Goal: Task Accomplishment & Management: Manage account settings

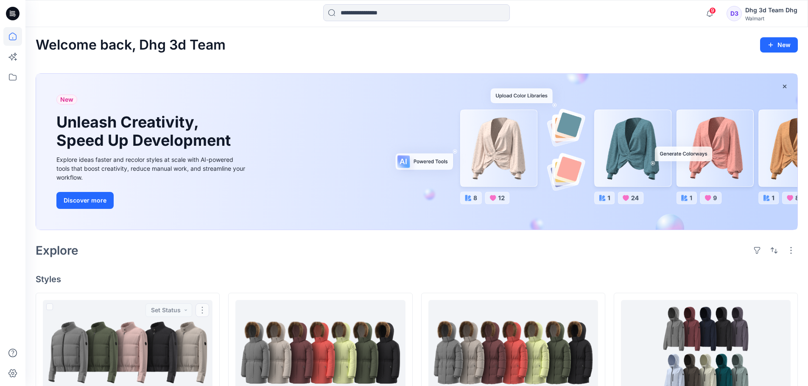
scroll to position [70, 0]
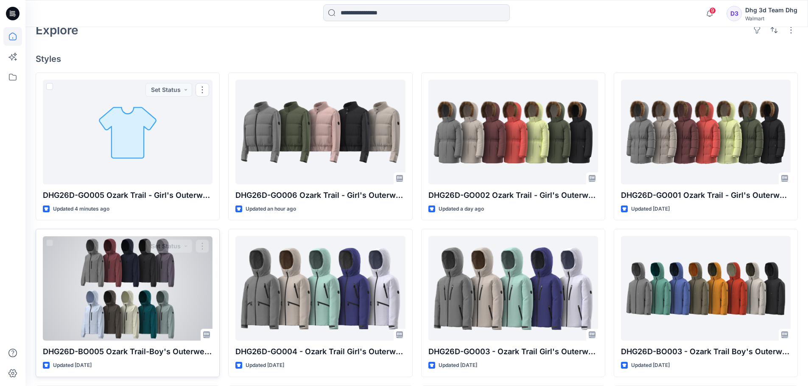
scroll to position [254, 0]
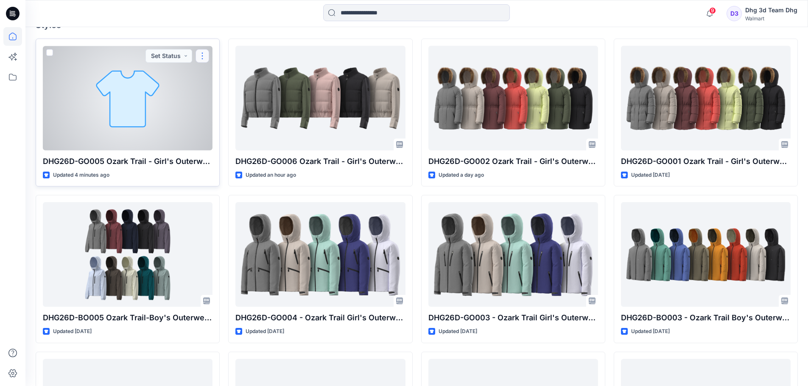
click at [201, 58] on button "button" at bounding box center [202, 56] width 14 height 14
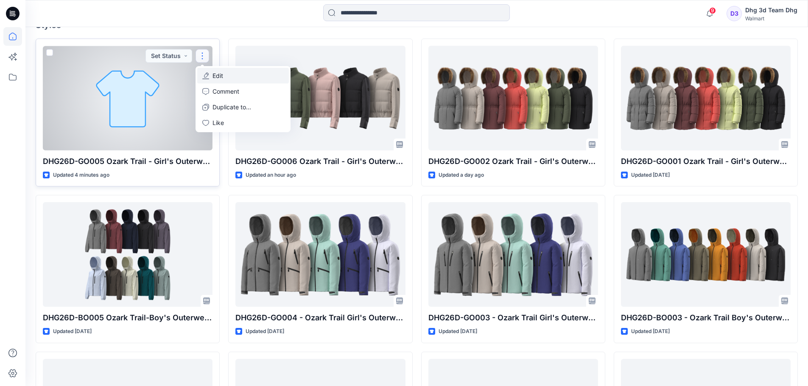
click at [212, 74] on button "Edit" at bounding box center [243, 76] width 92 height 16
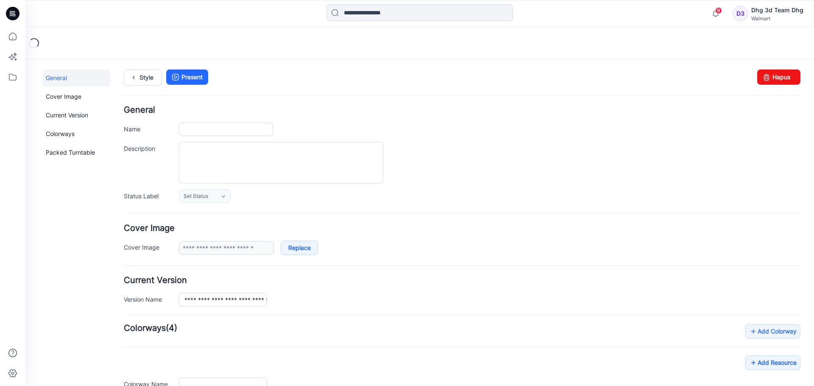
type input "**********"
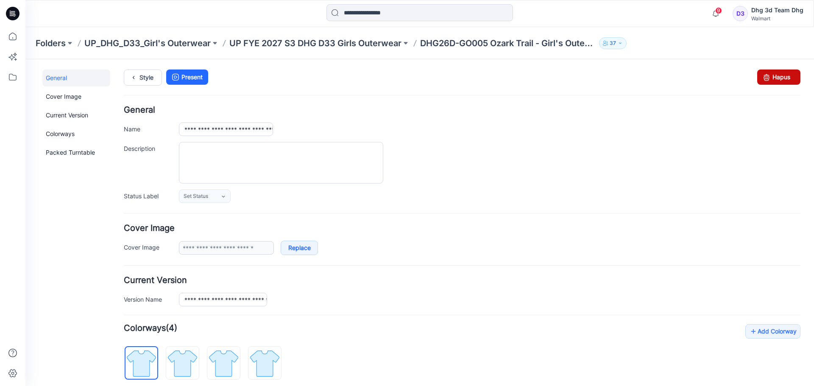
click at [771, 73] on link "Hapus" at bounding box center [778, 77] width 43 height 15
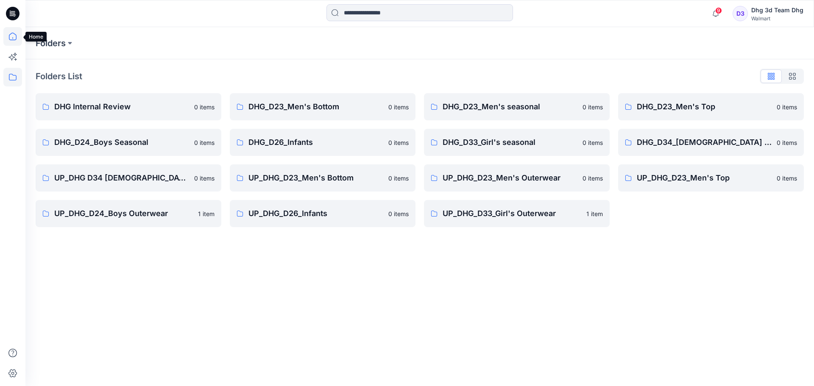
click at [7, 40] on icon at bounding box center [12, 36] width 19 height 19
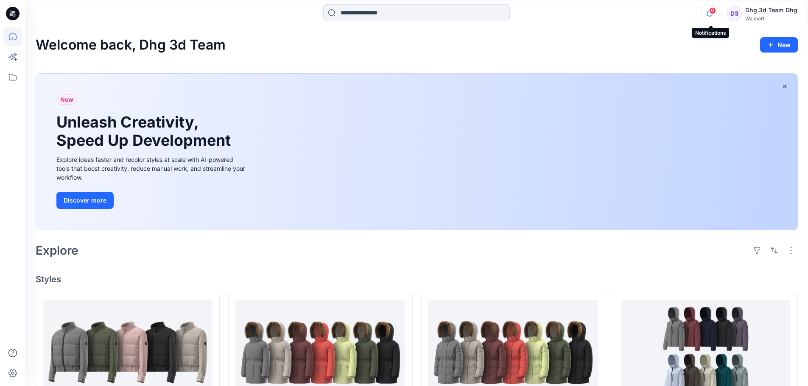
click at [711, 17] on icon "button" at bounding box center [709, 13] width 16 height 17
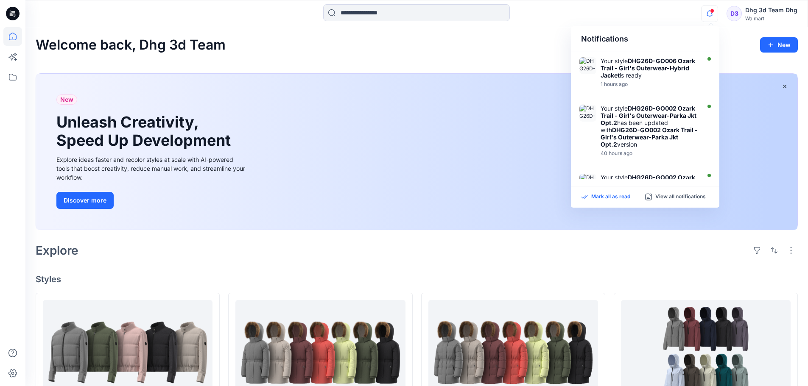
click at [630, 196] on div "Mark all as read" at bounding box center [613, 197] width 64 height 8
click at [623, 195] on p "Mark all as read" at bounding box center [610, 197] width 39 height 8
click at [667, 11] on div "Notifications Your style DHG26D-GO006 Ozark Trail - Girl's Outerwear-Hybrid Jac…" at bounding box center [416, 13] width 782 height 19
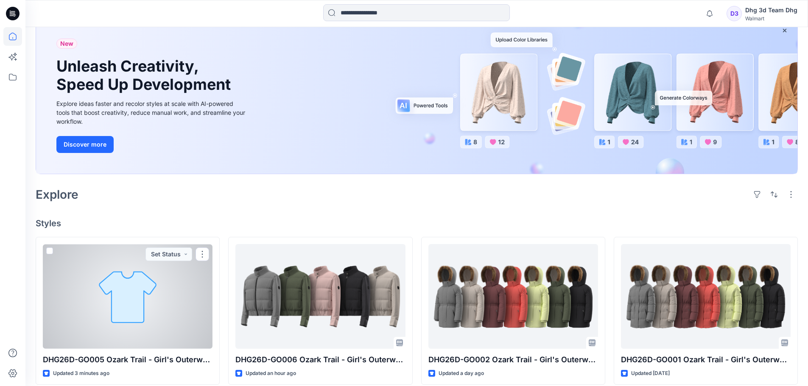
scroll to position [170, 0]
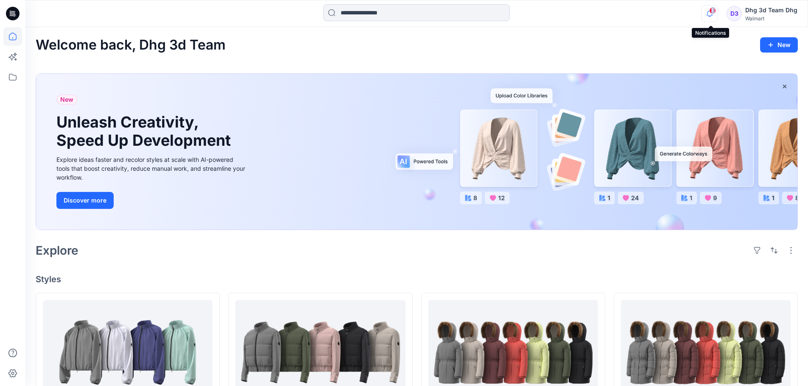
click at [710, 12] on div "1" at bounding box center [708, 8] width 14 height 7
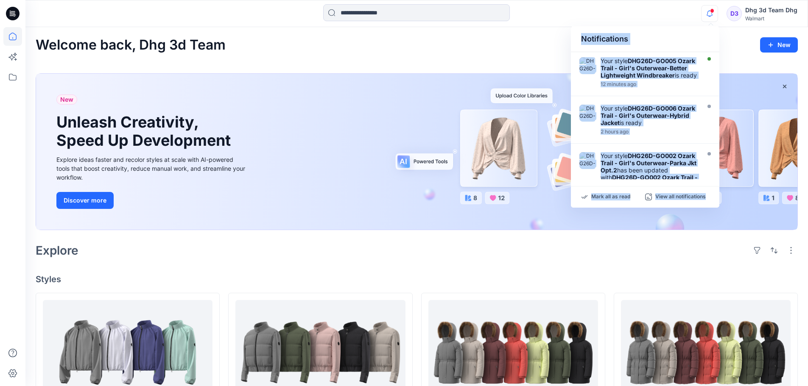
click at [698, 11] on div "Notifications Your style DHG26D-GO005 Ozark Trail - Girl's Outerwear-Better Lig…" at bounding box center [416, 13] width 782 height 19
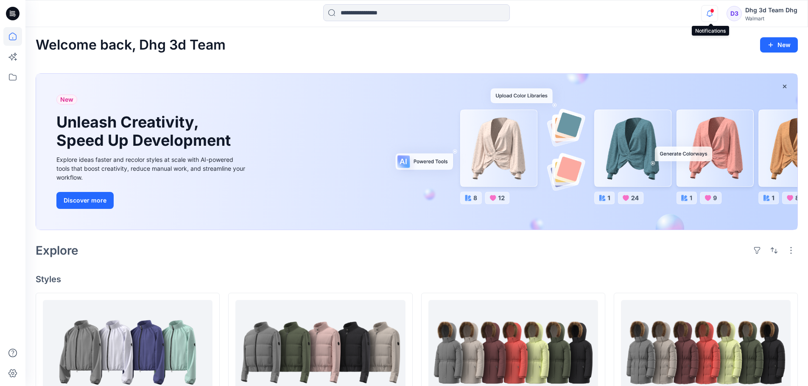
click at [710, 15] on icon "button" at bounding box center [709, 13] width 16 height 17
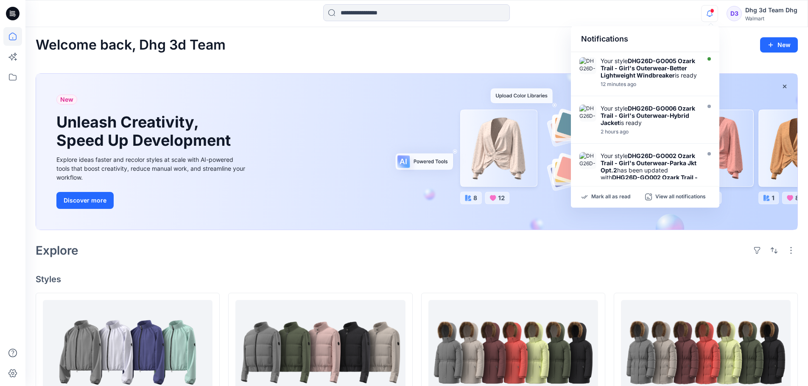
click at [675, 15] on div "Notifications Your style DHG26D-GO005 Ozark Trail - Girl's Outerwear-Better Lig…" at bounding box center [416, 13] width 782 height 19
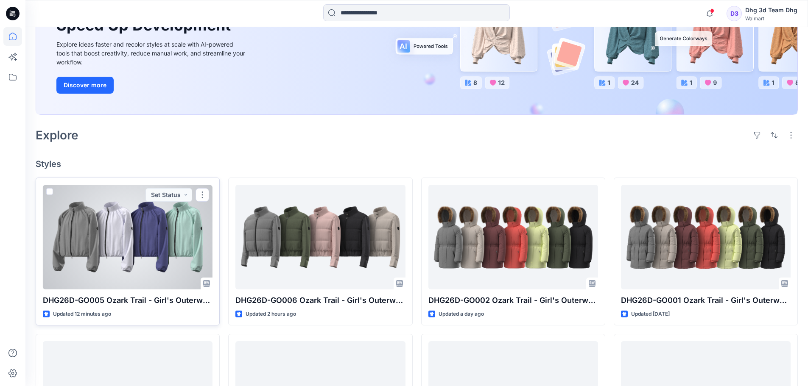
scroll to position [127, 0]
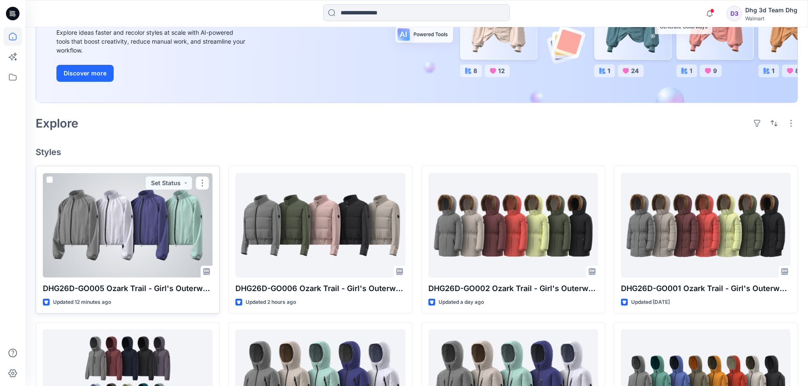
click at [145, 236] on div at bounding box center [128, 225] width 170 height 105
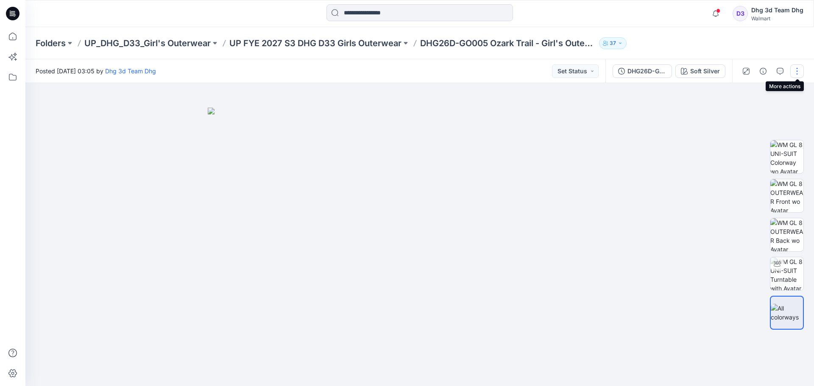
click at [792, 68] on button "button" at bounding box center [797, 71] width 14 height 14
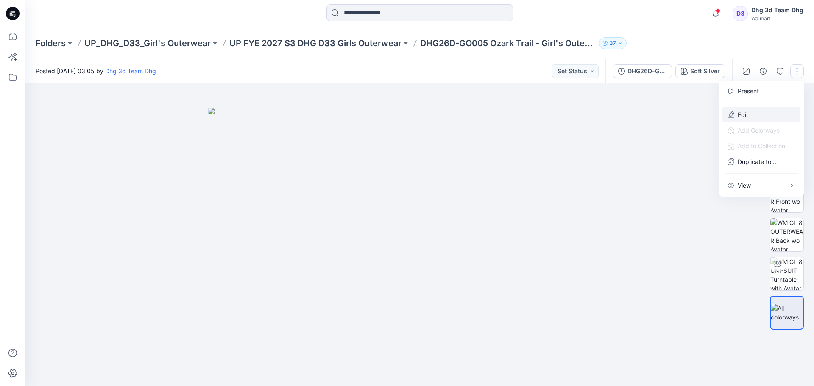
click at [762, 112] on button "Edit" at bounding box center [761, 115] width 78 height 16
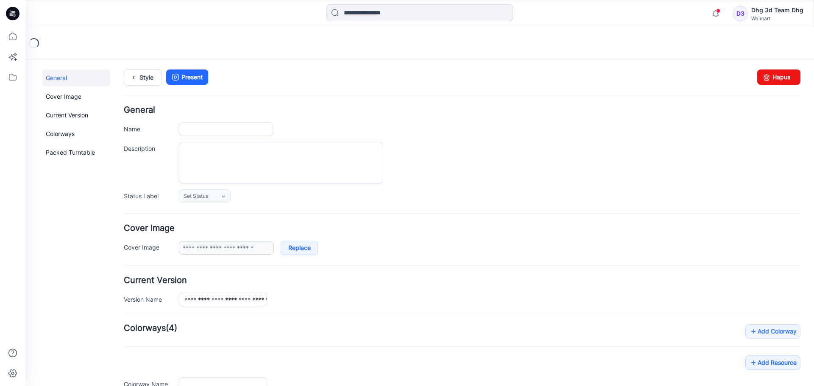
type input "**********"
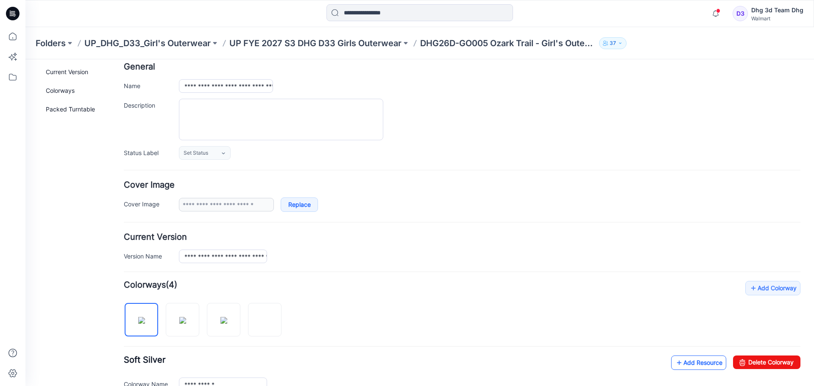
scroll to position [170, 0]
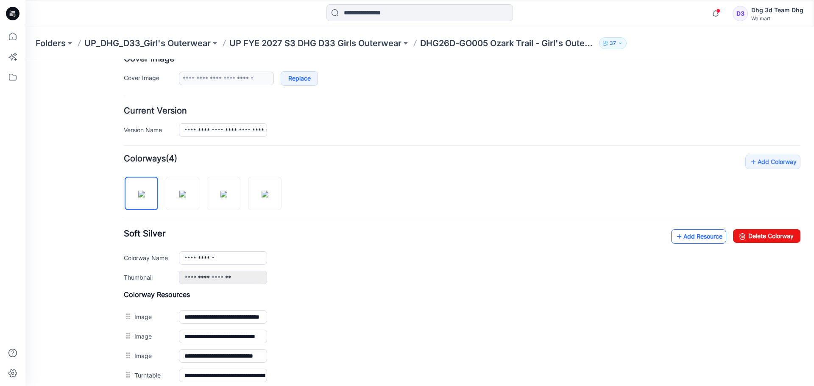
click at [711, 237] on link "Add Resource" at bounding box center [698, 236] width 55 height 14
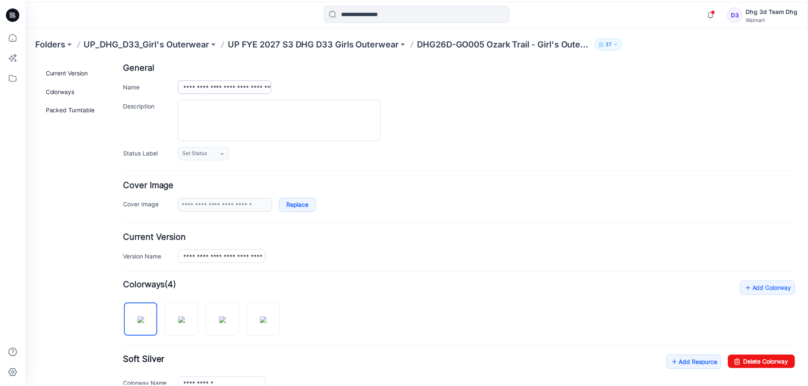
scroll to position [31, 0]
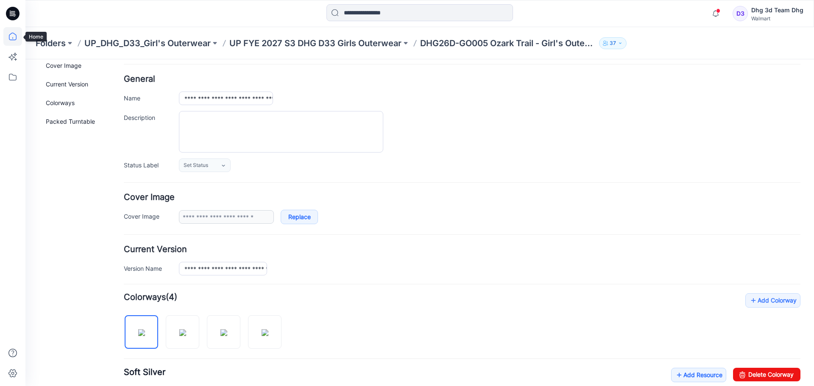
click at [13, 39] on icon at bounding box center [12, 36] width 19 height 19
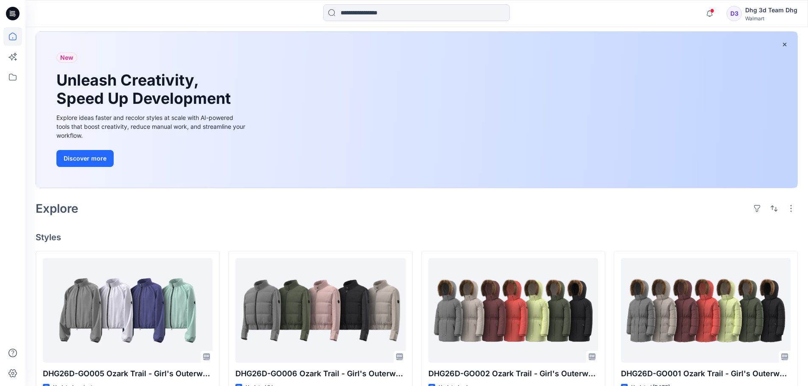
scroll to position [42, 0]
click at [712, 14] on icon "button" at bounding box center [709, 13] width 16 height 17
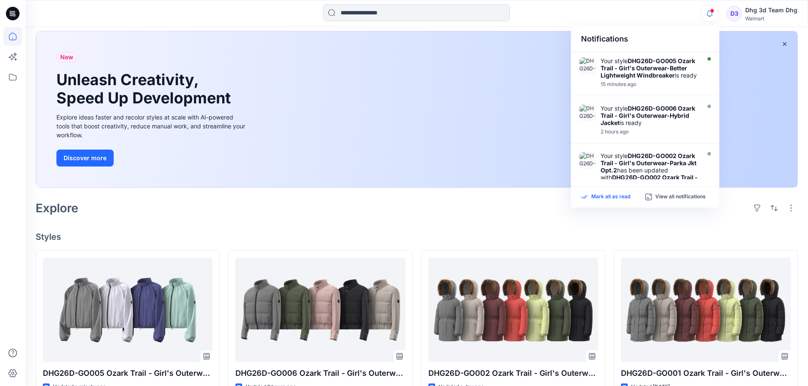
click at [626, 195] on p "Mark all as read" at bounding box center [610, 197] width 39 height 8
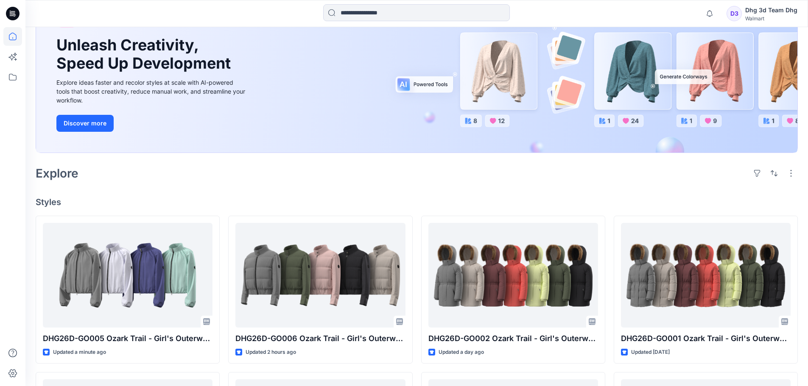
scroll to position [127, 0]
